Goal: Transaction & Acquisition: Purchase product/service

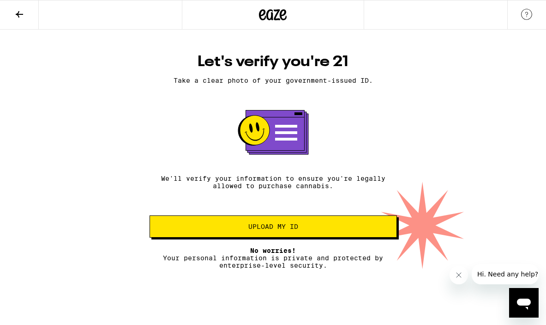
click at [22, 17] on icon at bounding box center [19, 14] width 11 height 11
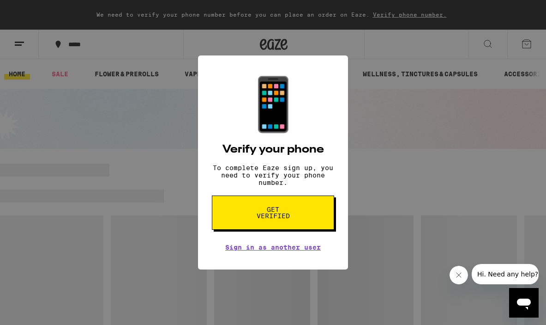
click at [418, 188] on div "📱 Verify your phone To complete Eaze sign up, you need to verify your phone num…" at bounding box center [273, 162] width 546 height 325
click at [457, 275] on icon "Close message from company" at bounding box center [458, 274] width 7 height 7
click at [527, 47] on div "📱 Verify your phone To complete Eaze sign up, you need to verify your phone num…" at bounding box center [273, 162] width 546 height 325
click at [522, 45] on div "📱 Verify your phone To complete Eaze sign up, you need to verify your phone num…" at bounding box center [273, 162] width 546 height 325
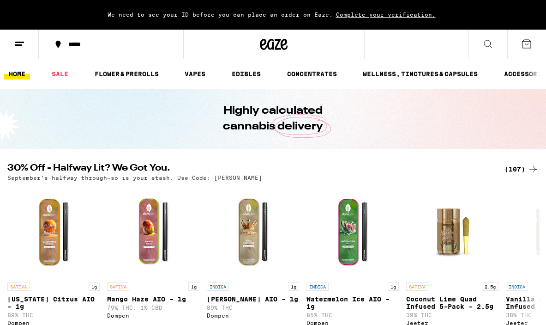
click at [490, 45] on icon at bounding box center [488, 43] width 11 height 11
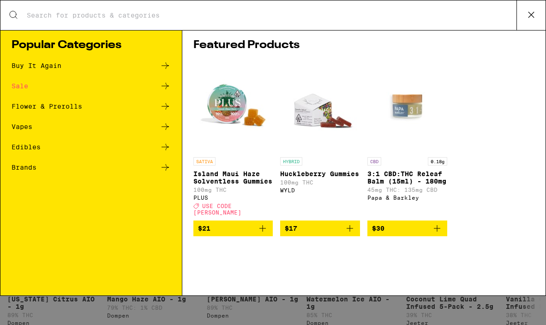
click at [176, 14] on input "Search for Products" at bounding box center [271, 15] width 490 height 8
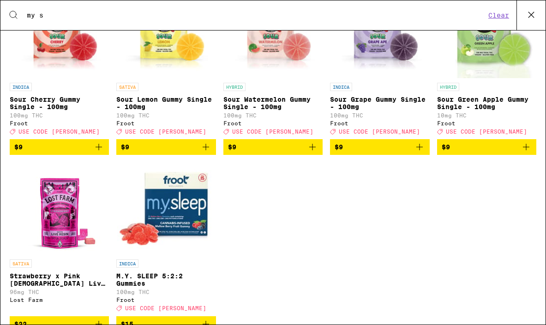
scroll to position [96, 0]
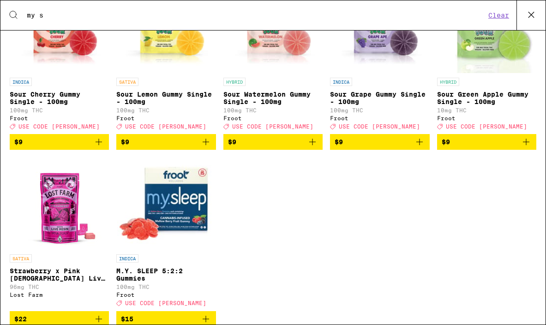
type input "my s"
click at [180, 213] on img "Open page for M.Y. SLEEP 5:2:2 Gummies from Froot" at bounding box center [166, 203] width 98 height 92
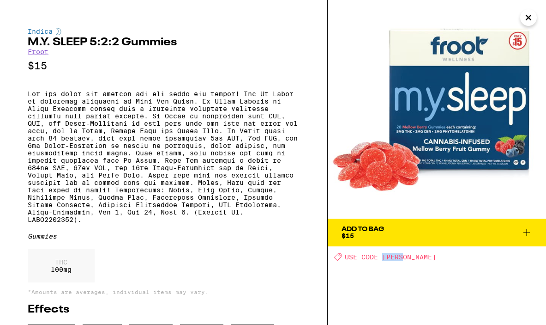
drag, startPoint x: 408, startPoint y: 257, endPoint x: 384, endPoint y: 261, distance: 24.3
click at [384, 260] on div "Deal Created with Sketch. USE CODE [PERSON_NAME]" at bounding box center [440, 257] width 212 height 8
click at [526, 18] on icon "Close" at bounding box center [528, 18] width 11 height 14
